Goal: Task Accomplishment & Management: Manage account settings

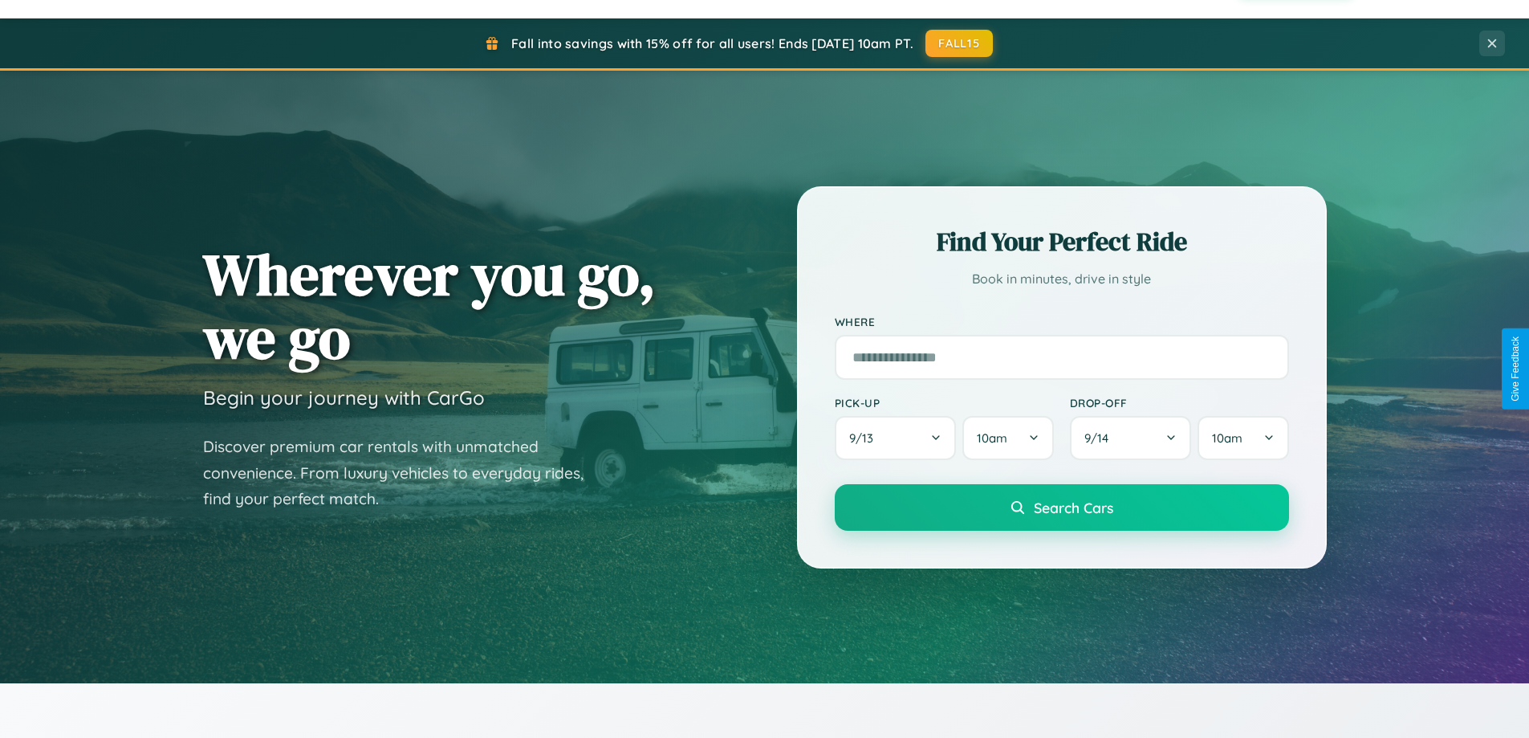
scroll to position [692, 0]
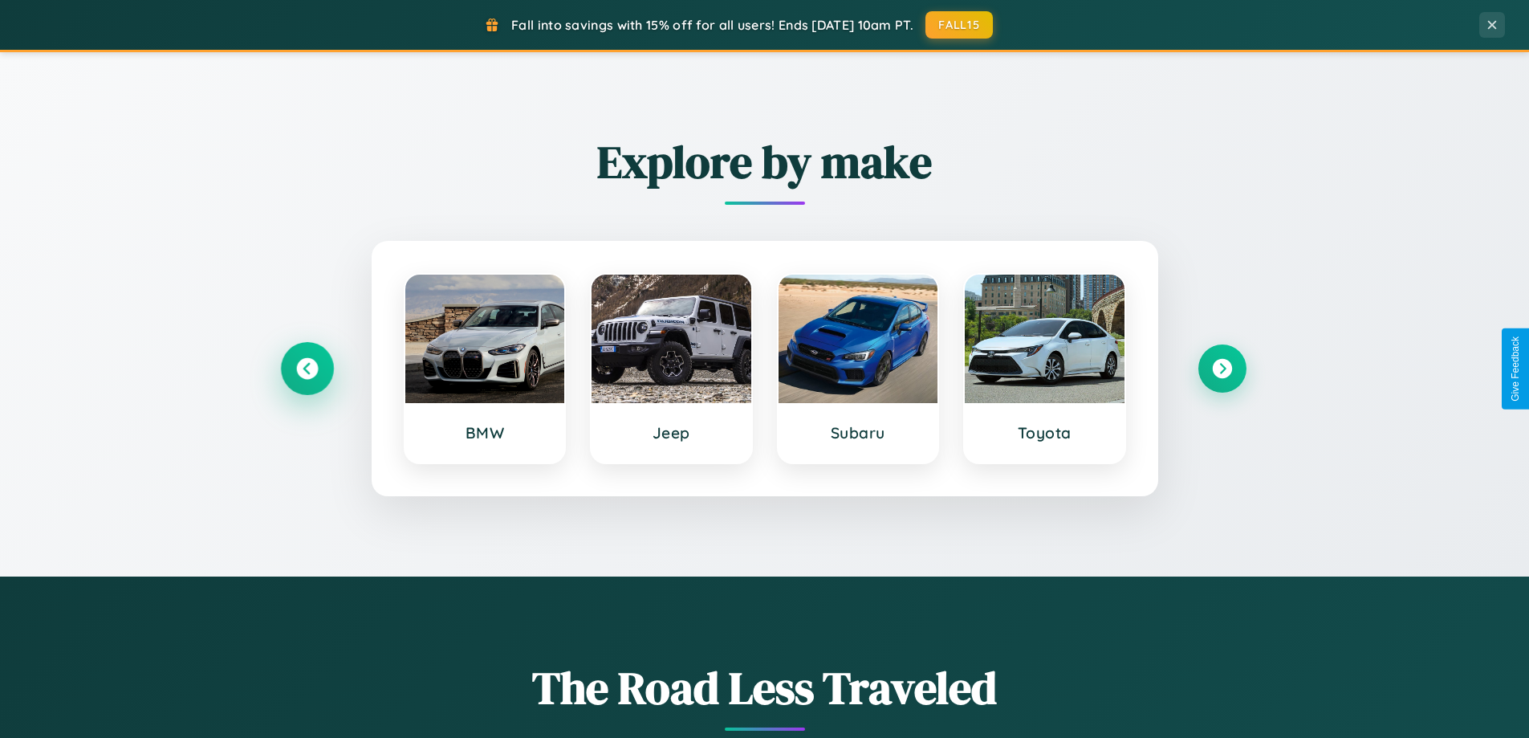
click at [307, 368] on icon at bounding box center [307, 369] width 22 height 22
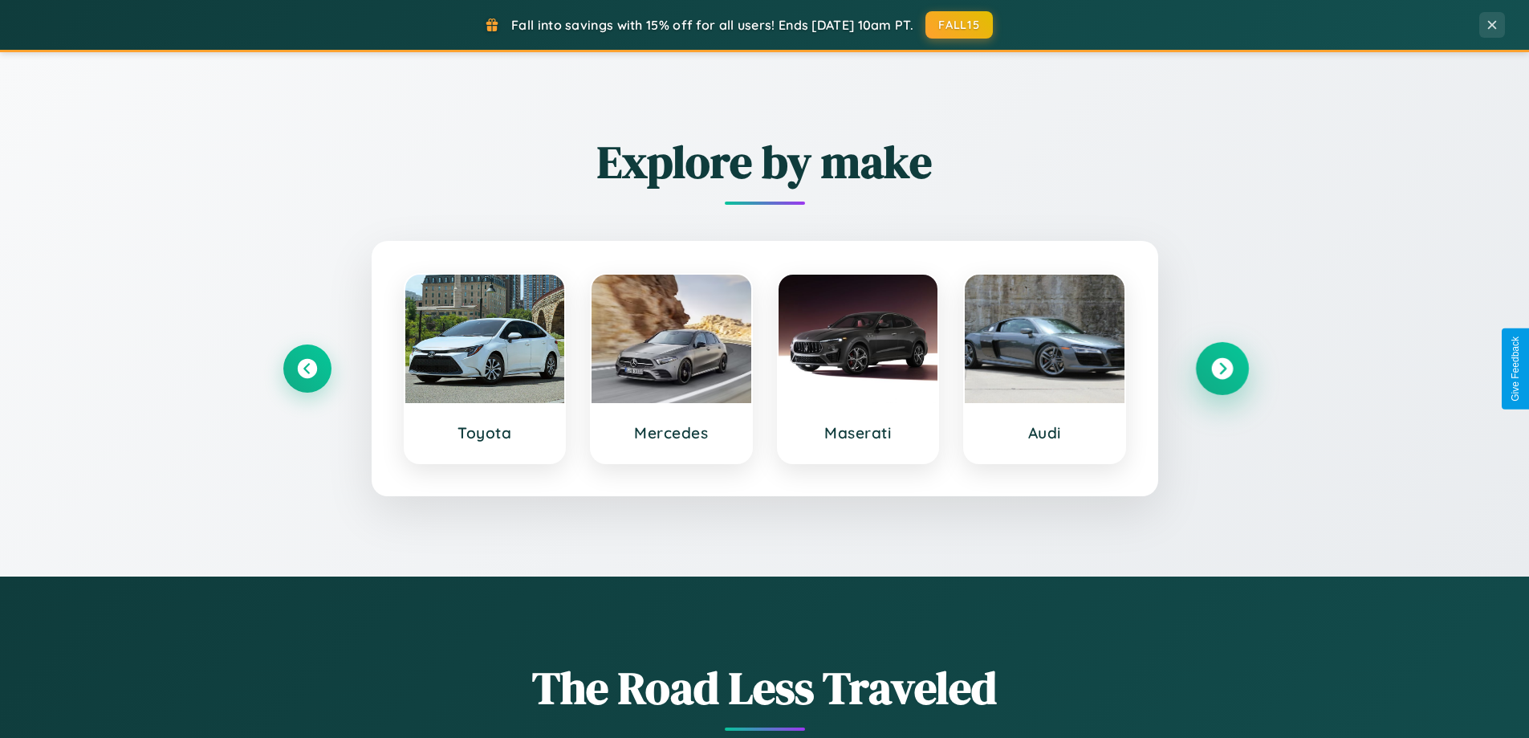
click at [1222, 368] on icon at bounding box center [1222, 369] width 22 height 22
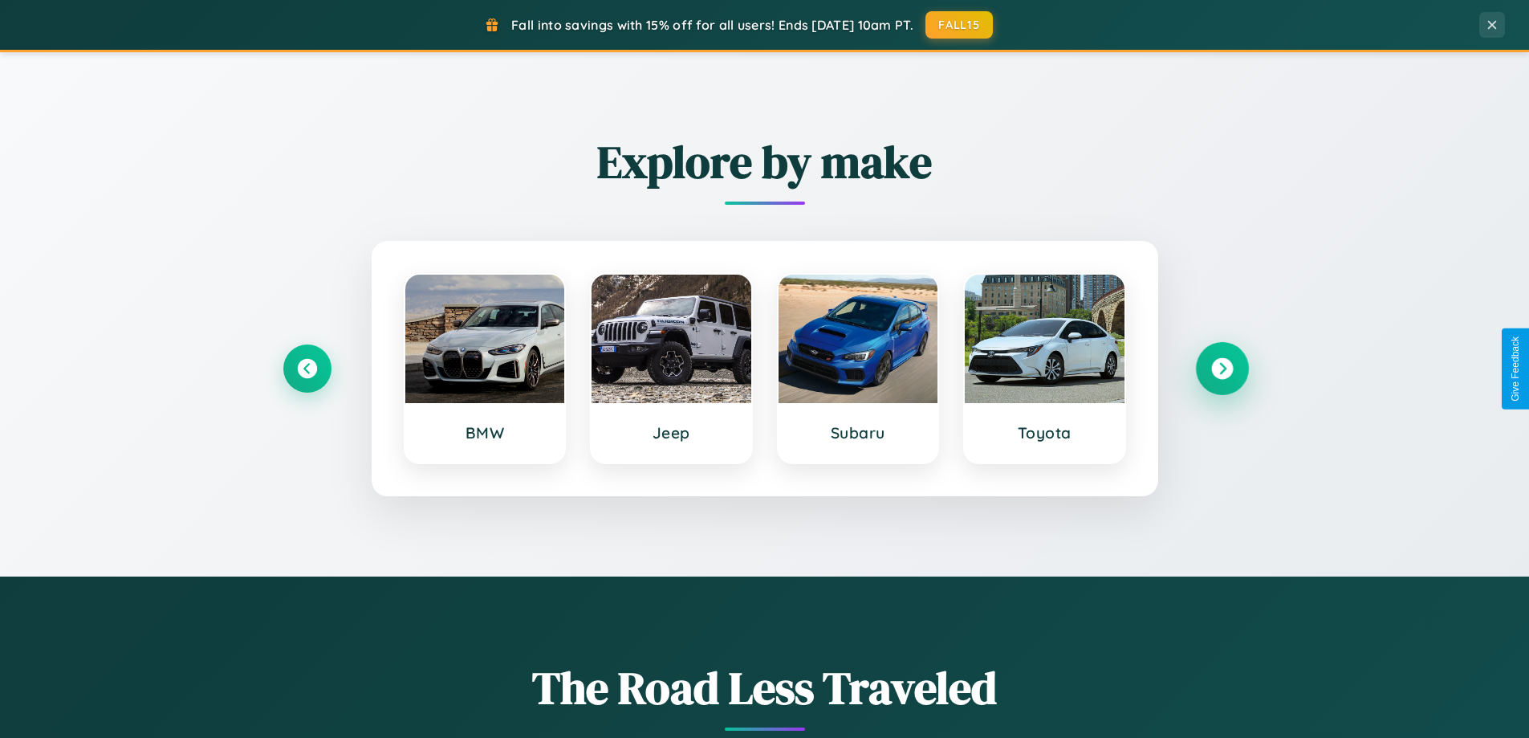
click at [1222, 368] on icon at bounding box center [1222, 369] width 22 height 22
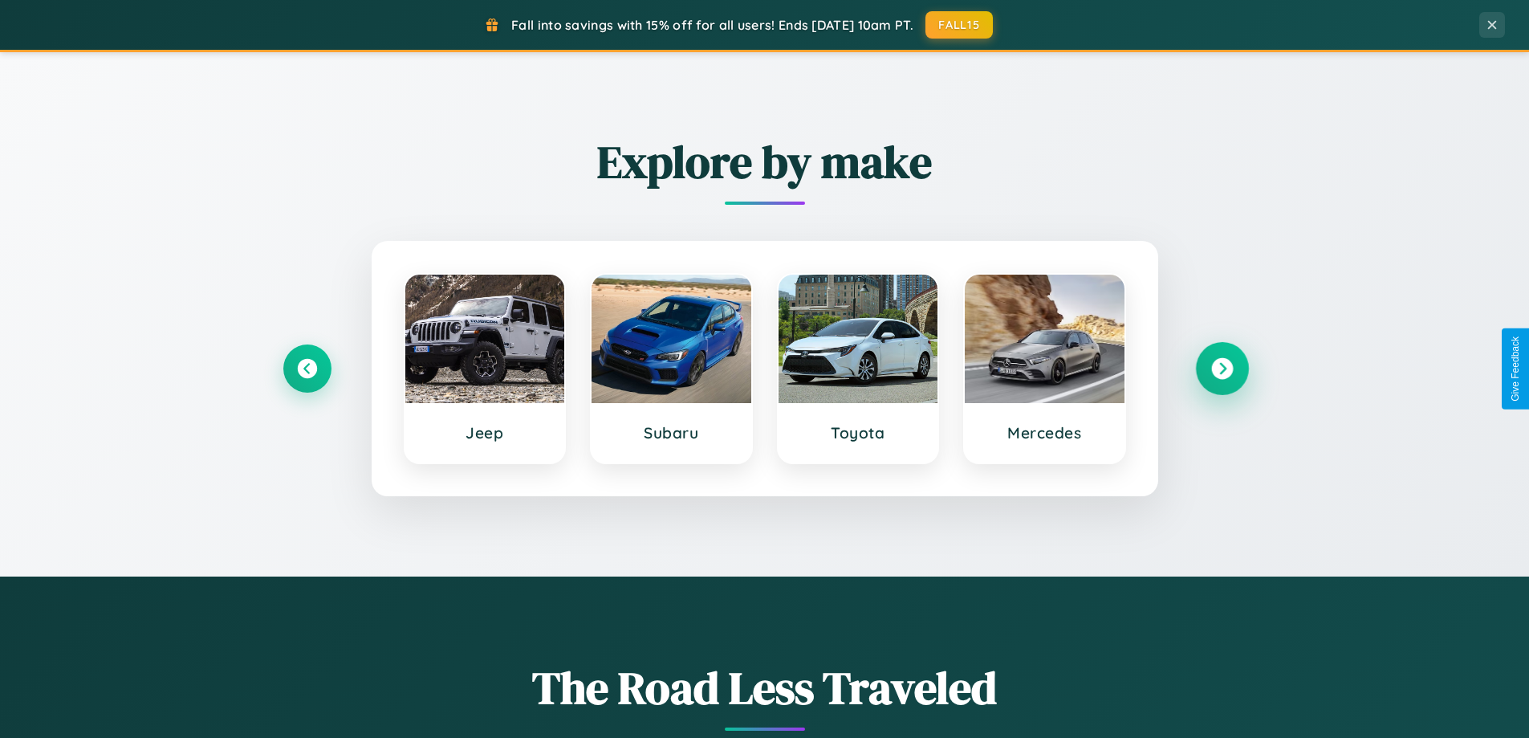
click at [1222, 368] on icon at bounding box center [1222, 369] width 22 height 22
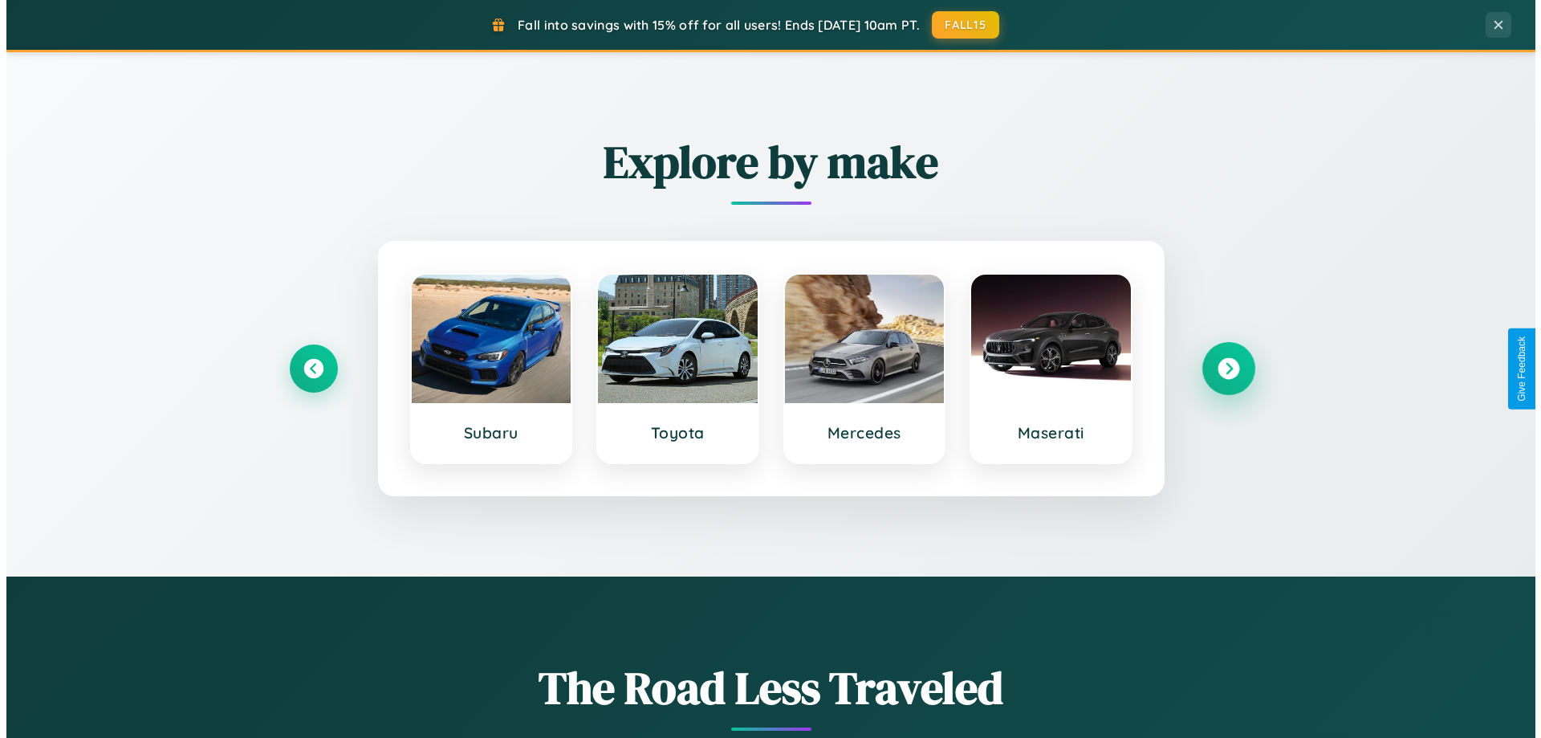
scroll to position [0, 0]
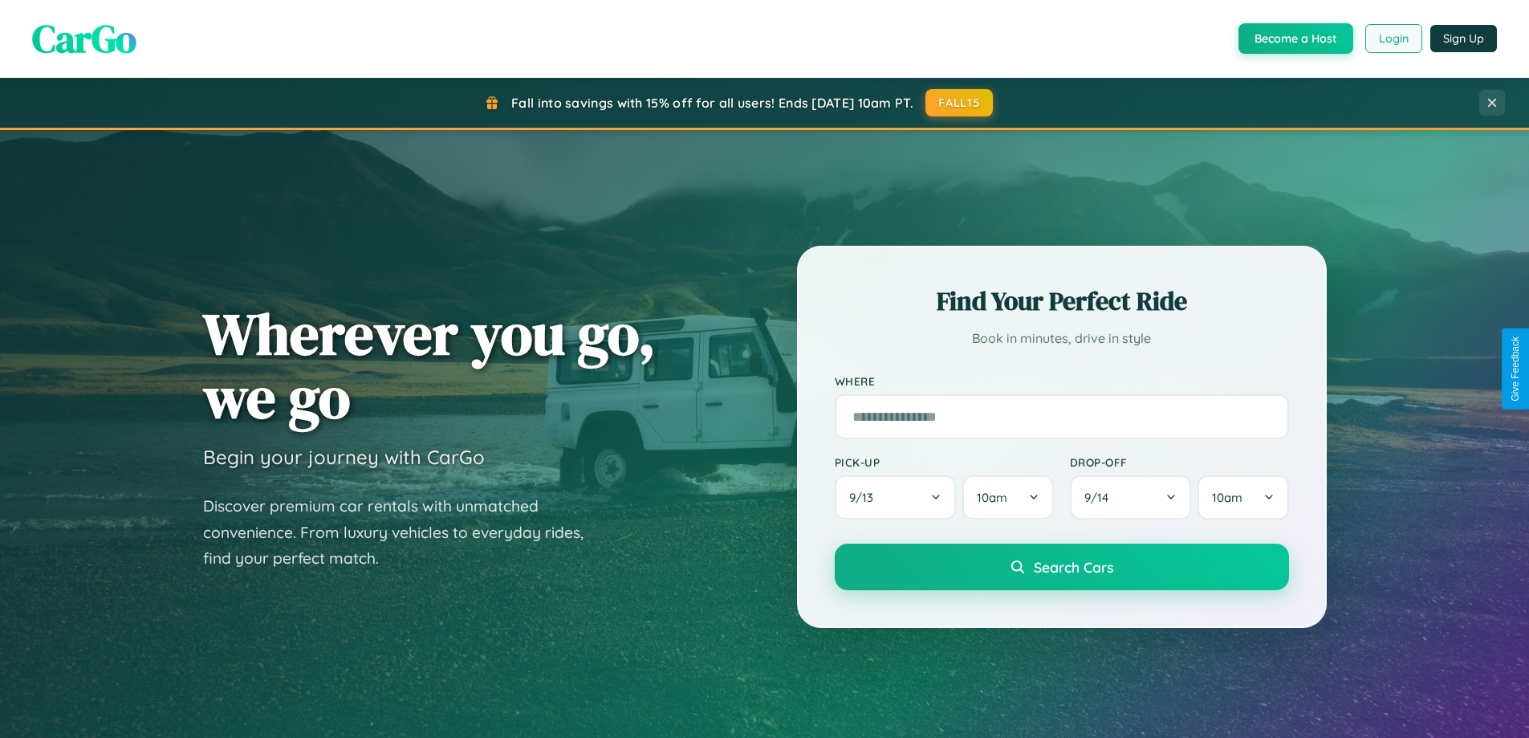
click at [1393, 39] on button "Login" at bounding box center [1393, 38] width 57 height 29
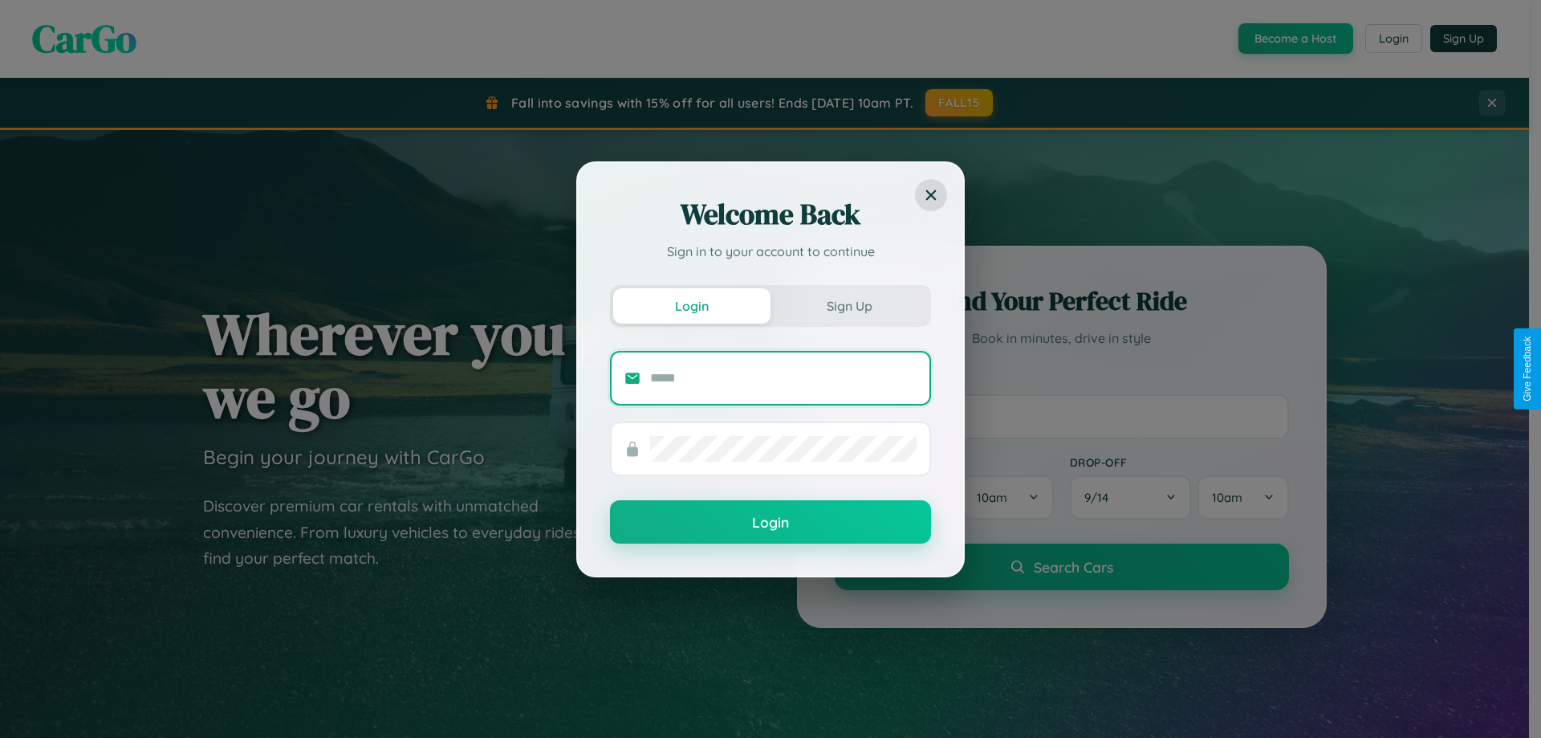
click at [783, 377] on input "text" at bounding box center [783, 378] width 266 height 26
type input "**********"
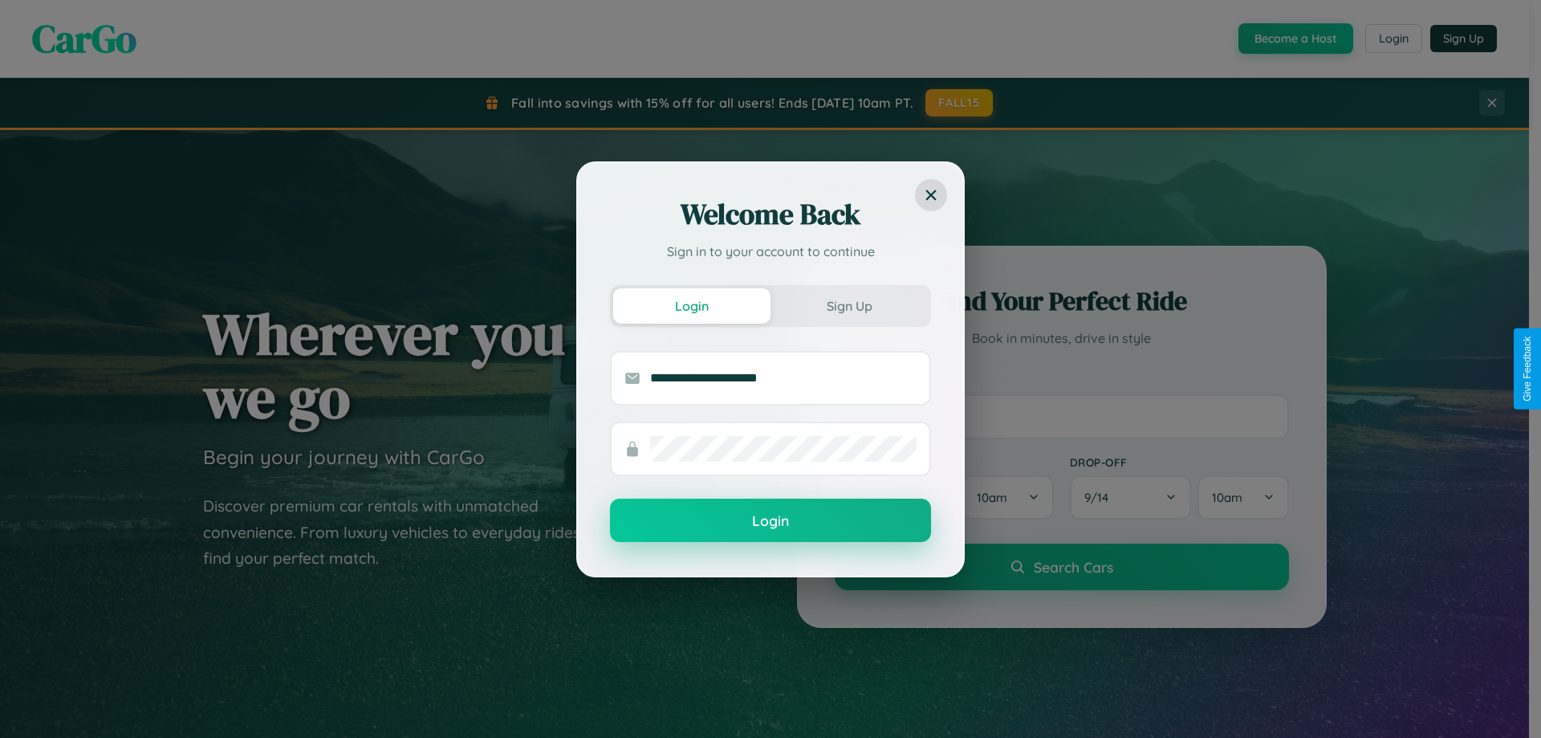
click at [771, 521] on button "Login" at bounding box center [770, 519] width 321 height 43
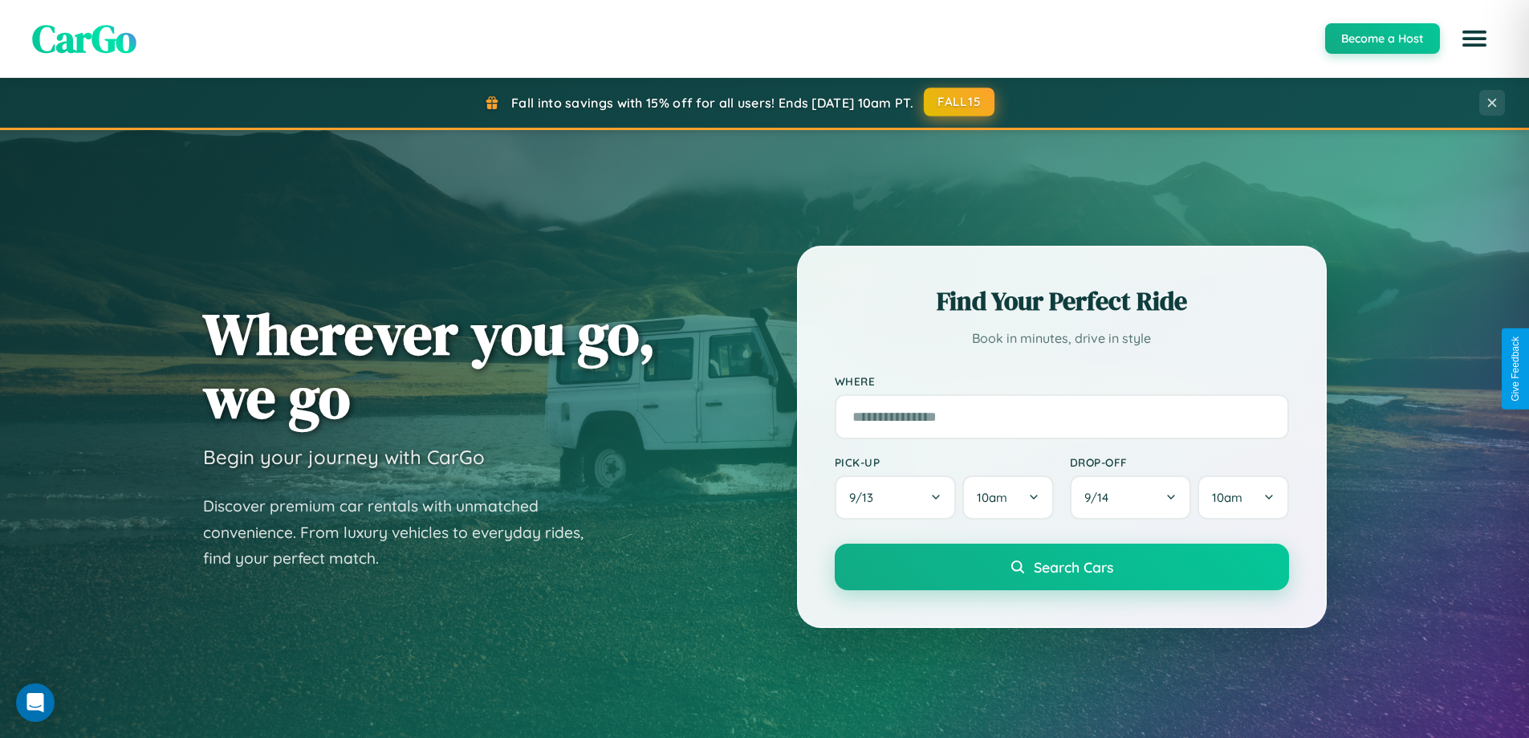
click at [960, 102] on button "FALL15" at bounding box center [959, 101] width 71 height 29
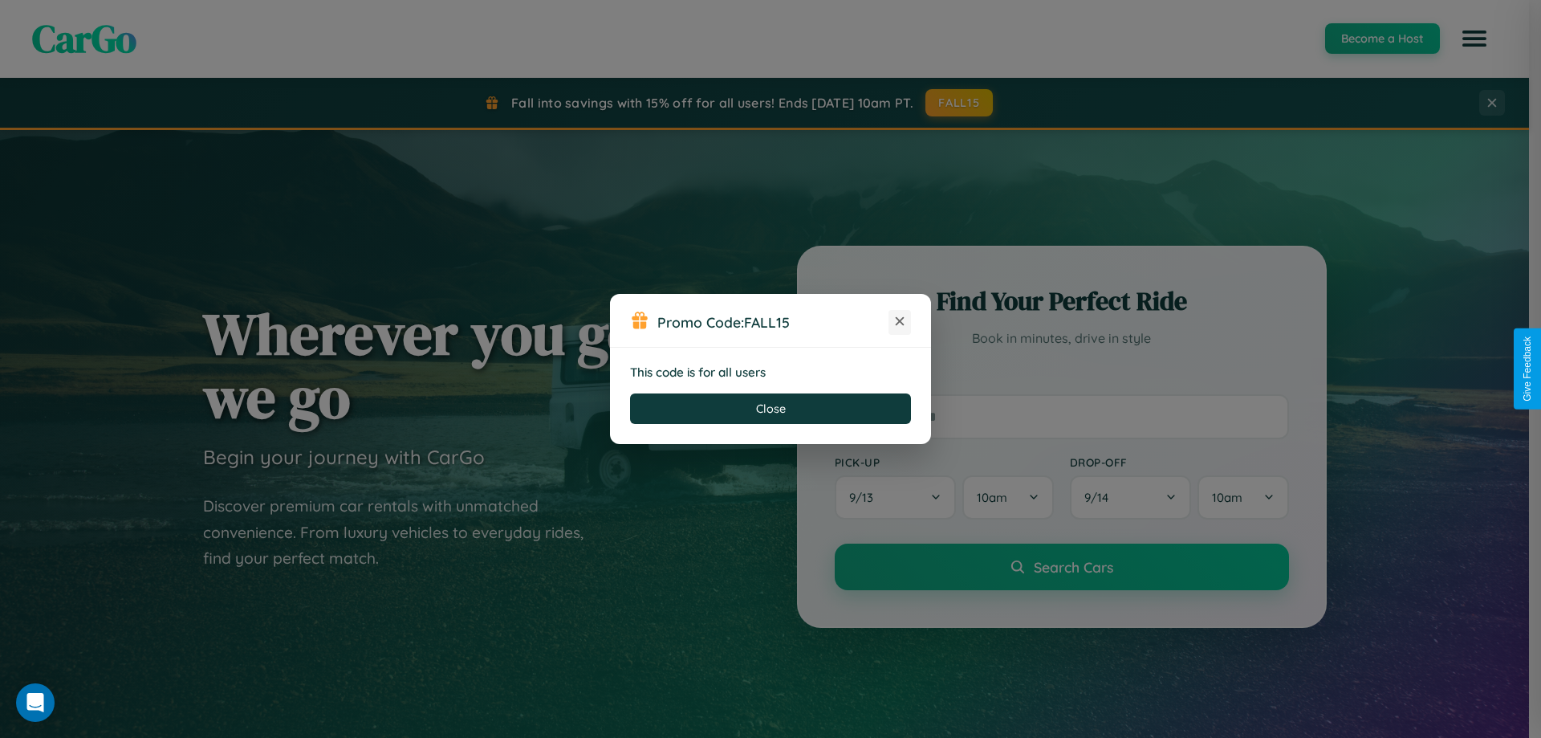
click at [900, 322] on icon at bounding box center [900, 321] width 16 height 16
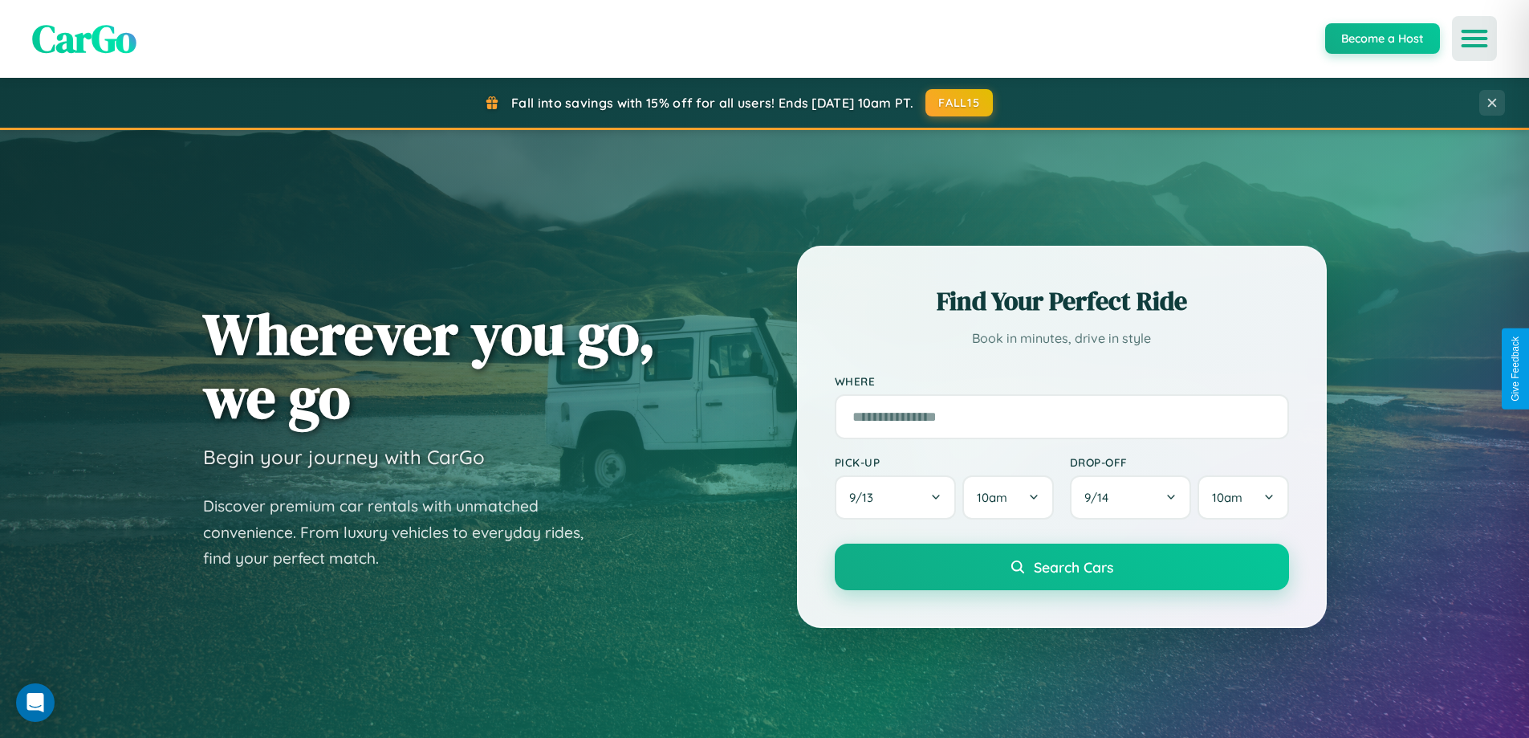
click at [1475, 39] on icon "Open menu" at bounding box center [1474, 38] width 23 height 14
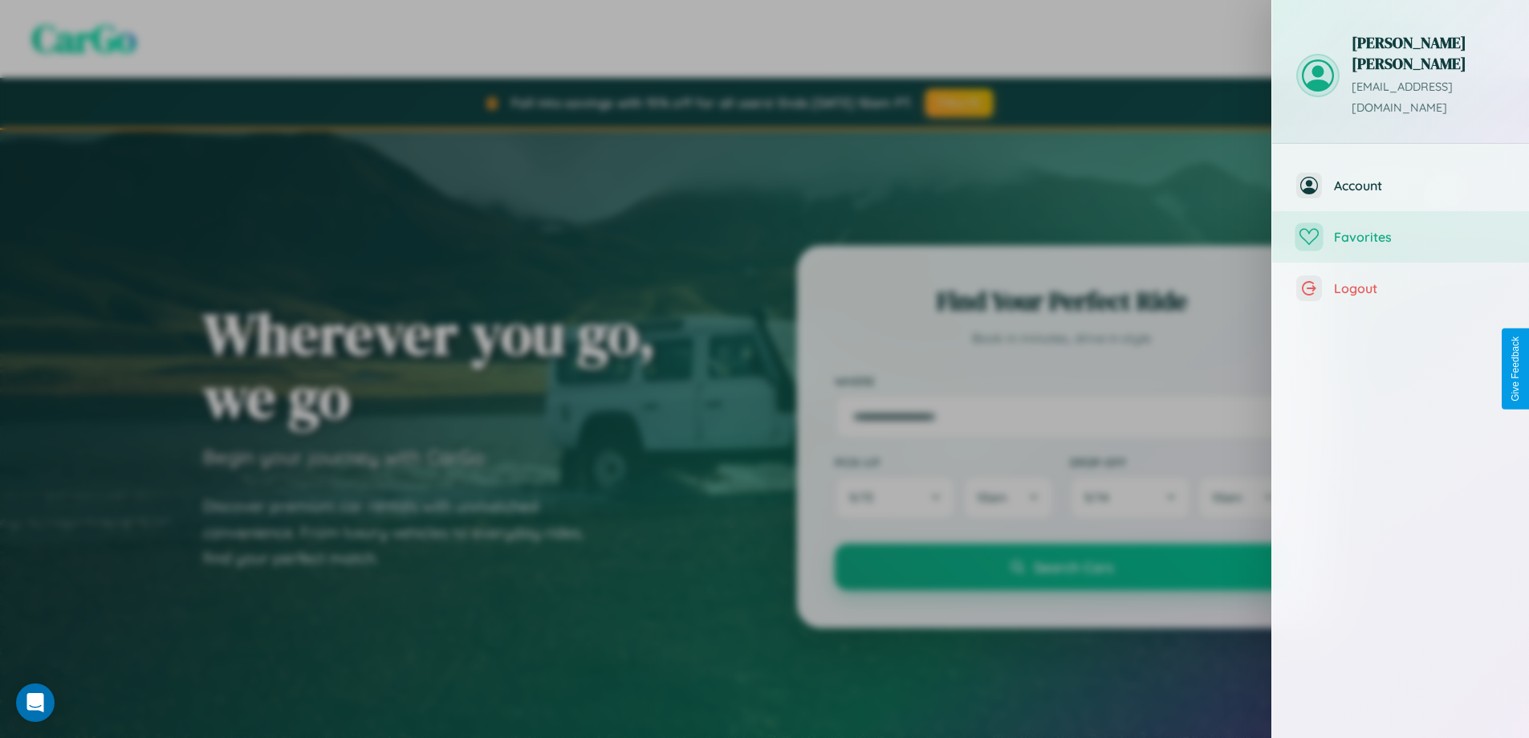
click at [1401, 229] on span "Favorites" at bounding box center [1419, 237] width 171 height 16
